Goal: Information Seeking & Learning: Learn about a topic

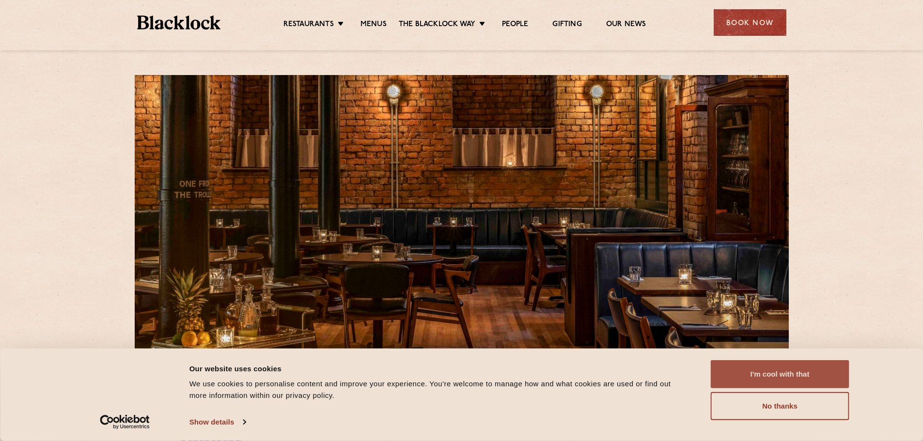
click at [791, 376] on button "I'm cool with that" at bounding box center [780, 374] width 139 height 28
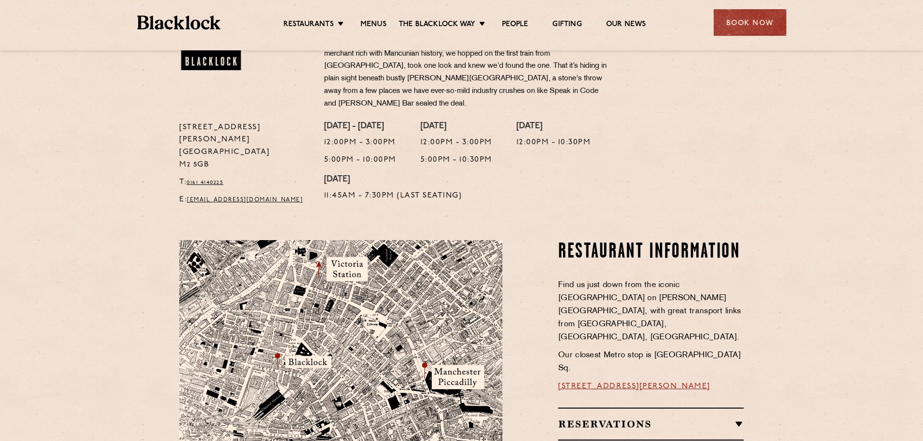
scroll to position [484, 0]
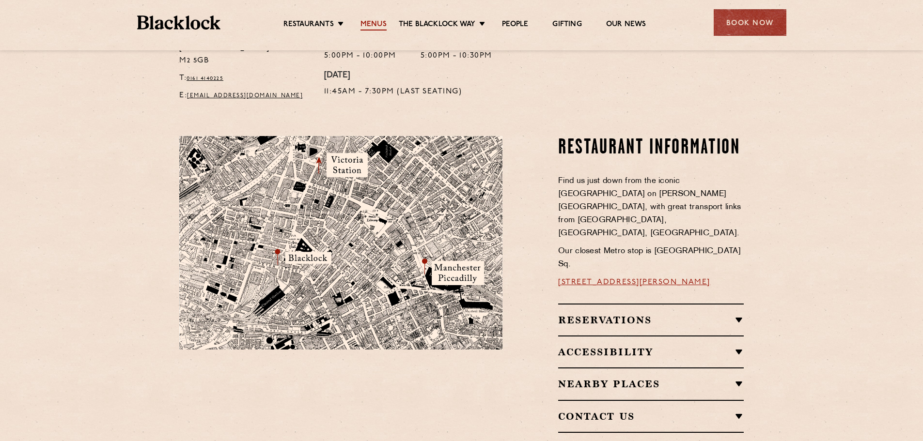
click at [377, 23] on link "Menus" at bounding box center [373, 25] width 26 height 11
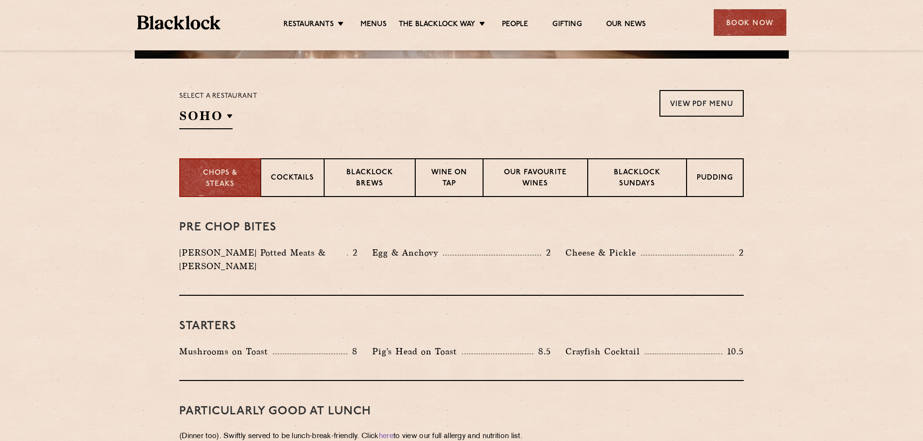
scroll to position [291, 0]
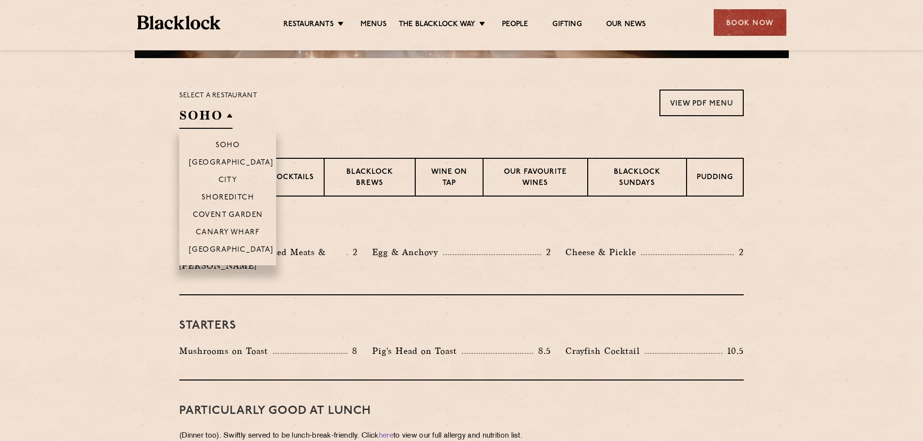
click at [227, 112] on h2 "SOHO" at bounding box center [205, 118] width 53 height 22
click at [244, 250] on p "[GEOGRAPHIC_DATA]" at bounding box center [231, 251] width 85 height 10
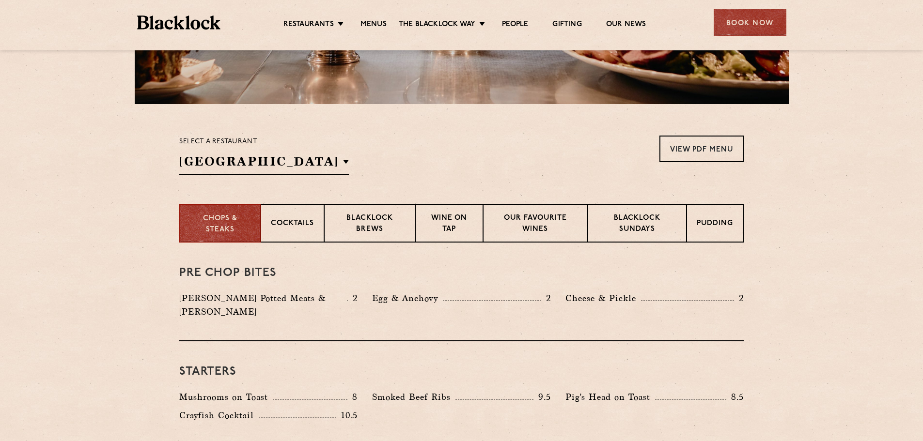
scroll to position [213, 0]
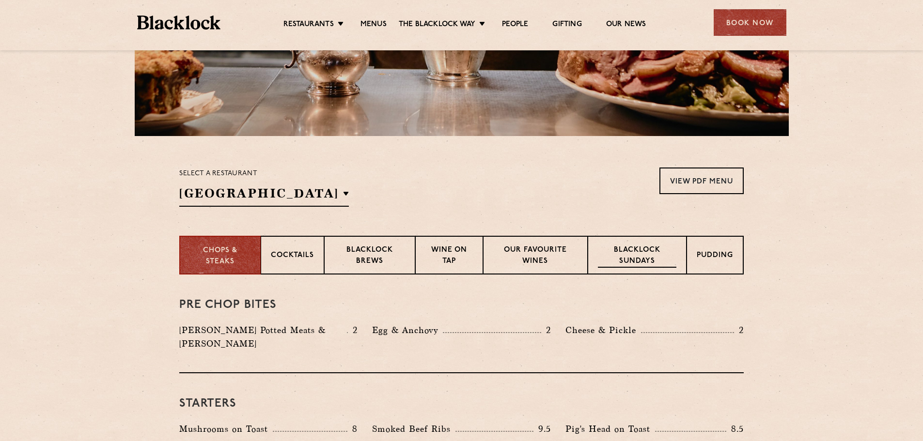
click at [620, 264] on p "Blacklock Sundays" at bounding box center [637, 256] width 78 height 23
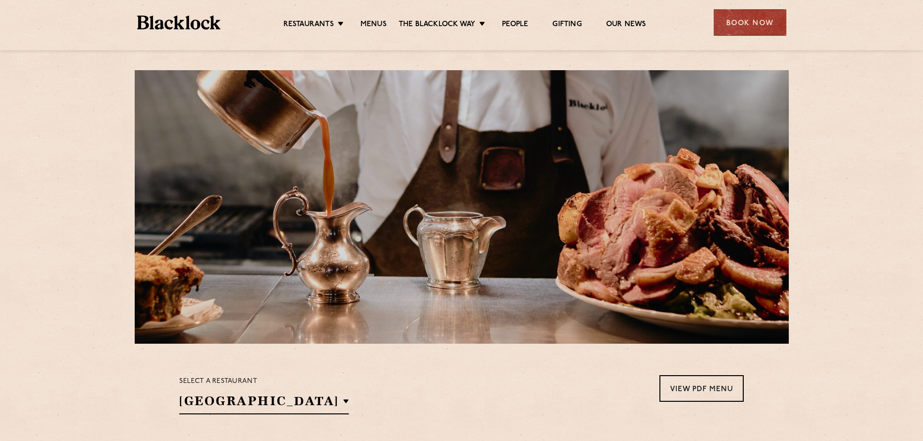
scroll to position [0, 0]
